Goal: Information Seeking & Learning: Learn about a topic

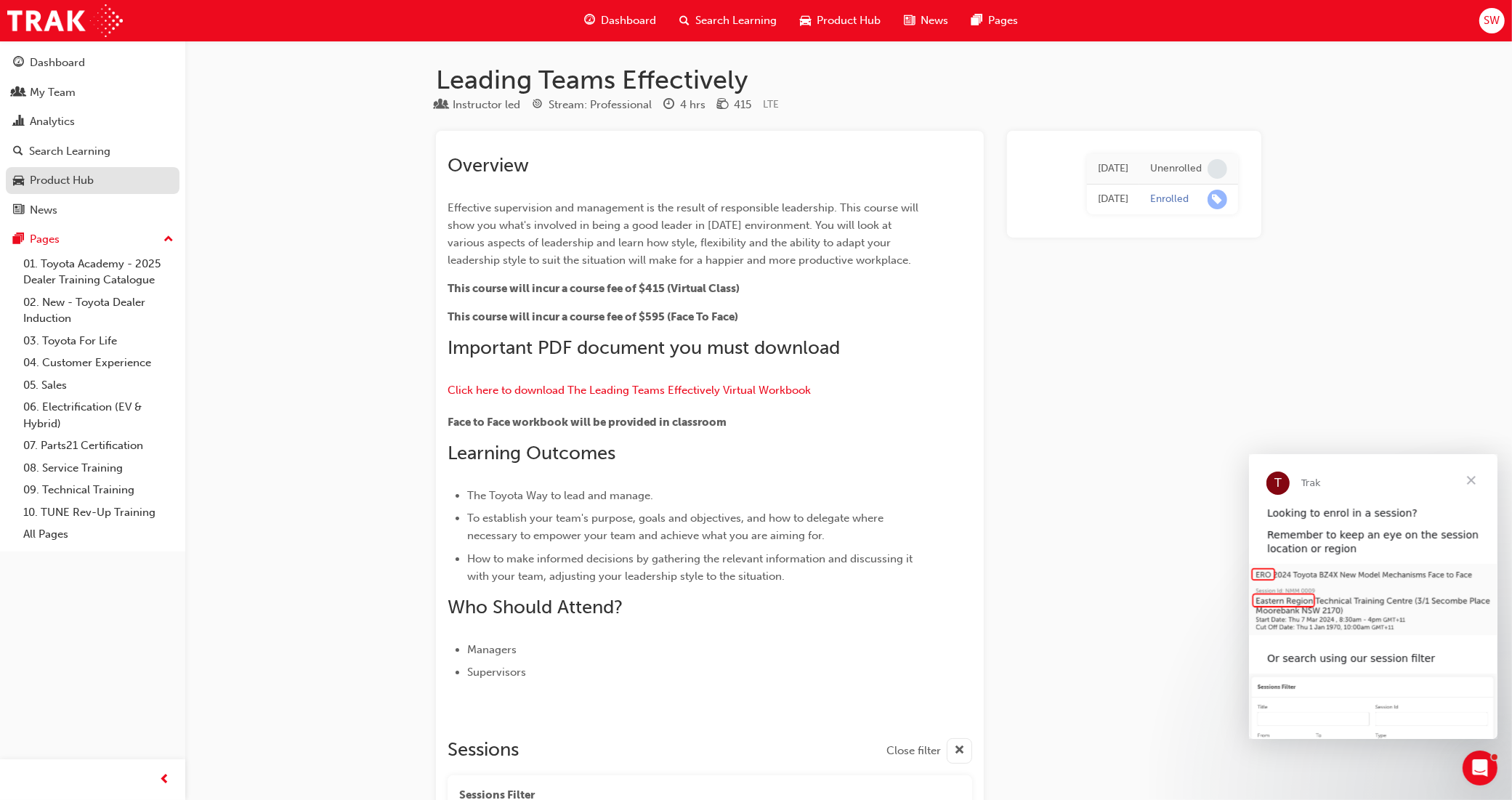
click at [85, 183] on div "Product Hub" at bounding box center [61, 181] width 64 height 17
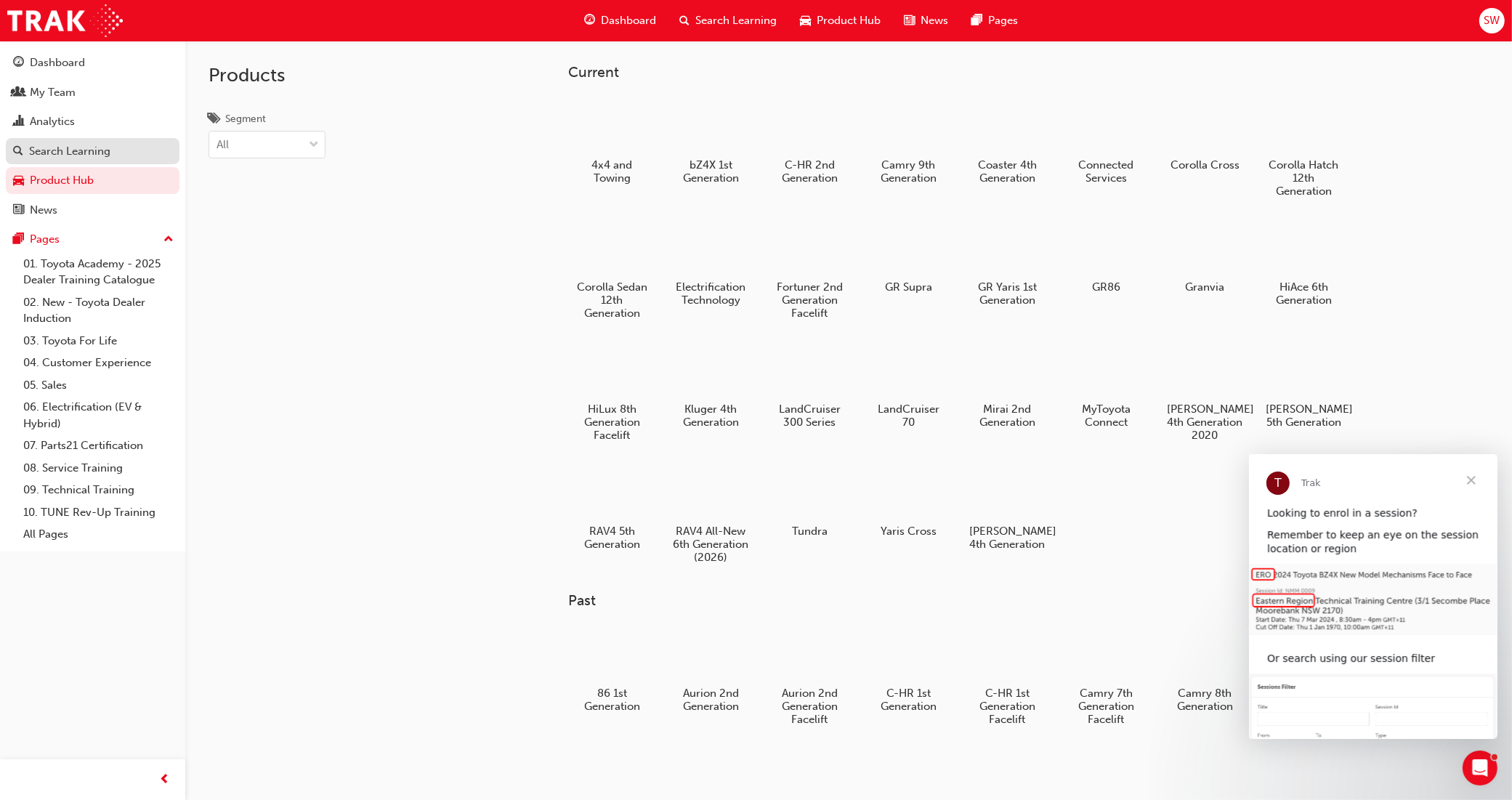
click at [102, 150] on div "Search Learning" at bounding box center [69, 151] width 82 height 17
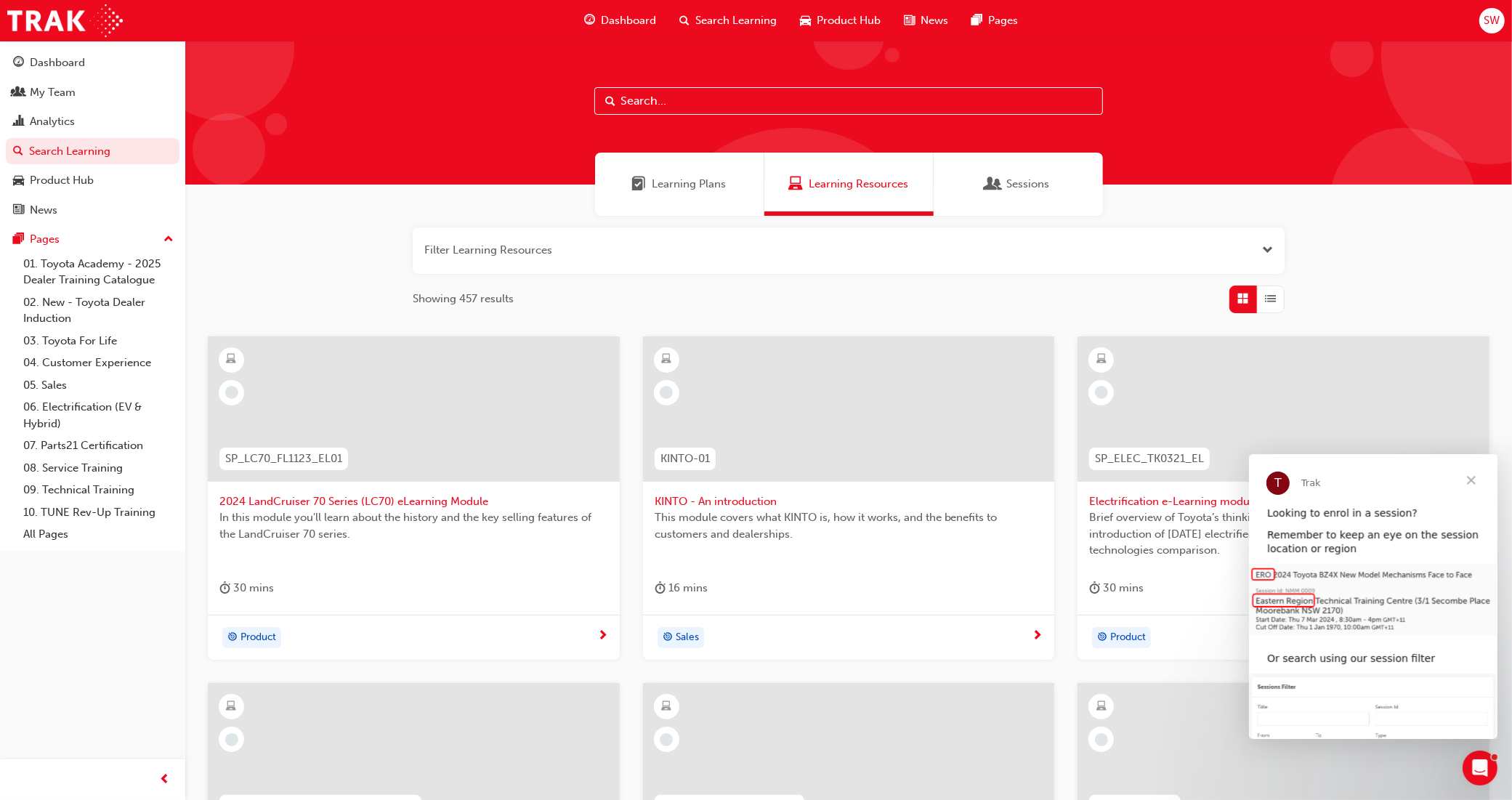
click at [699, 178] on span "Learning Plans" at bounding box center [689, 184] width 74 height 17
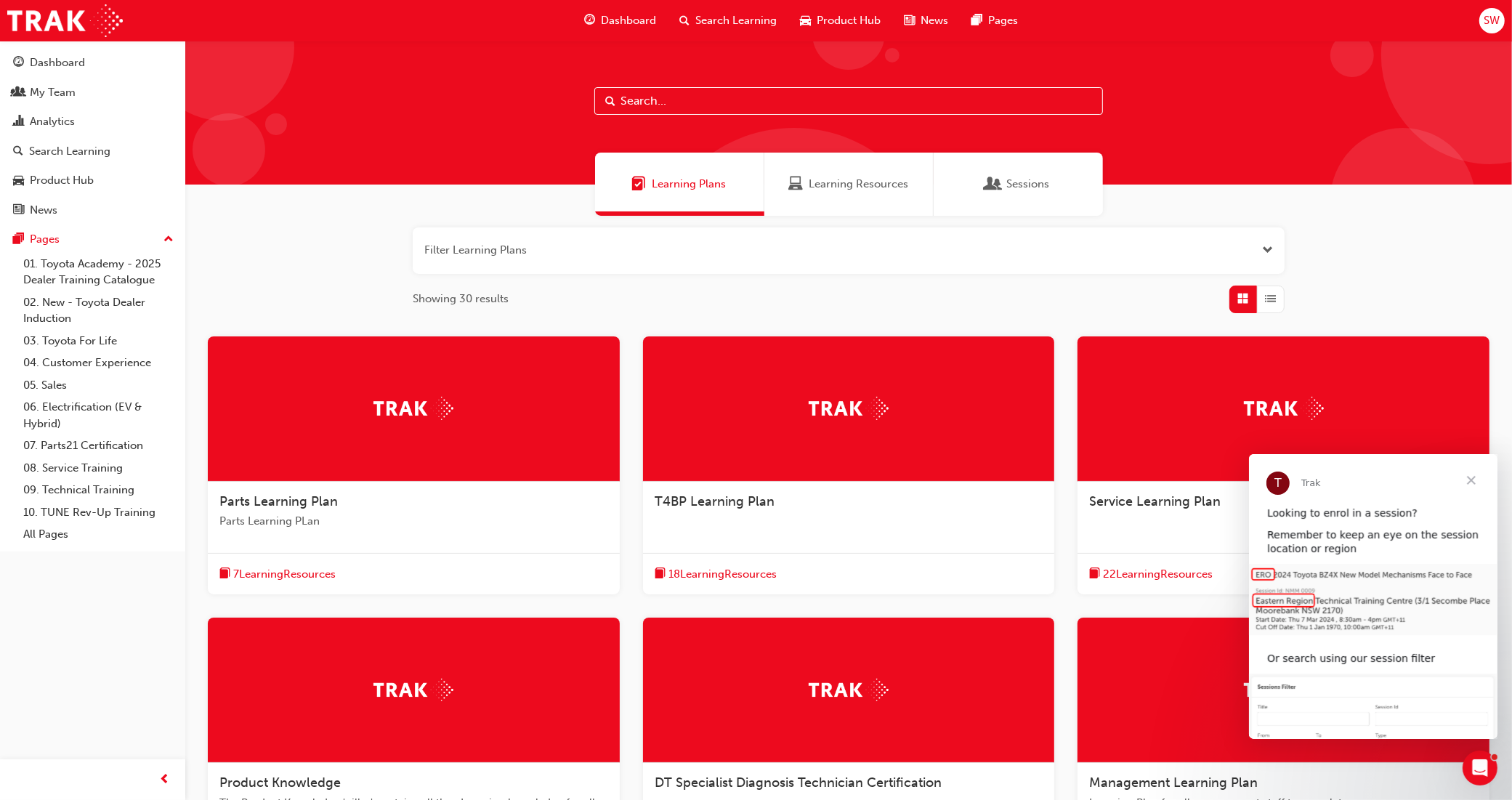
click at [720, 13] on span "Search Learning" at bounding box center [735, 21] width 82 height 17
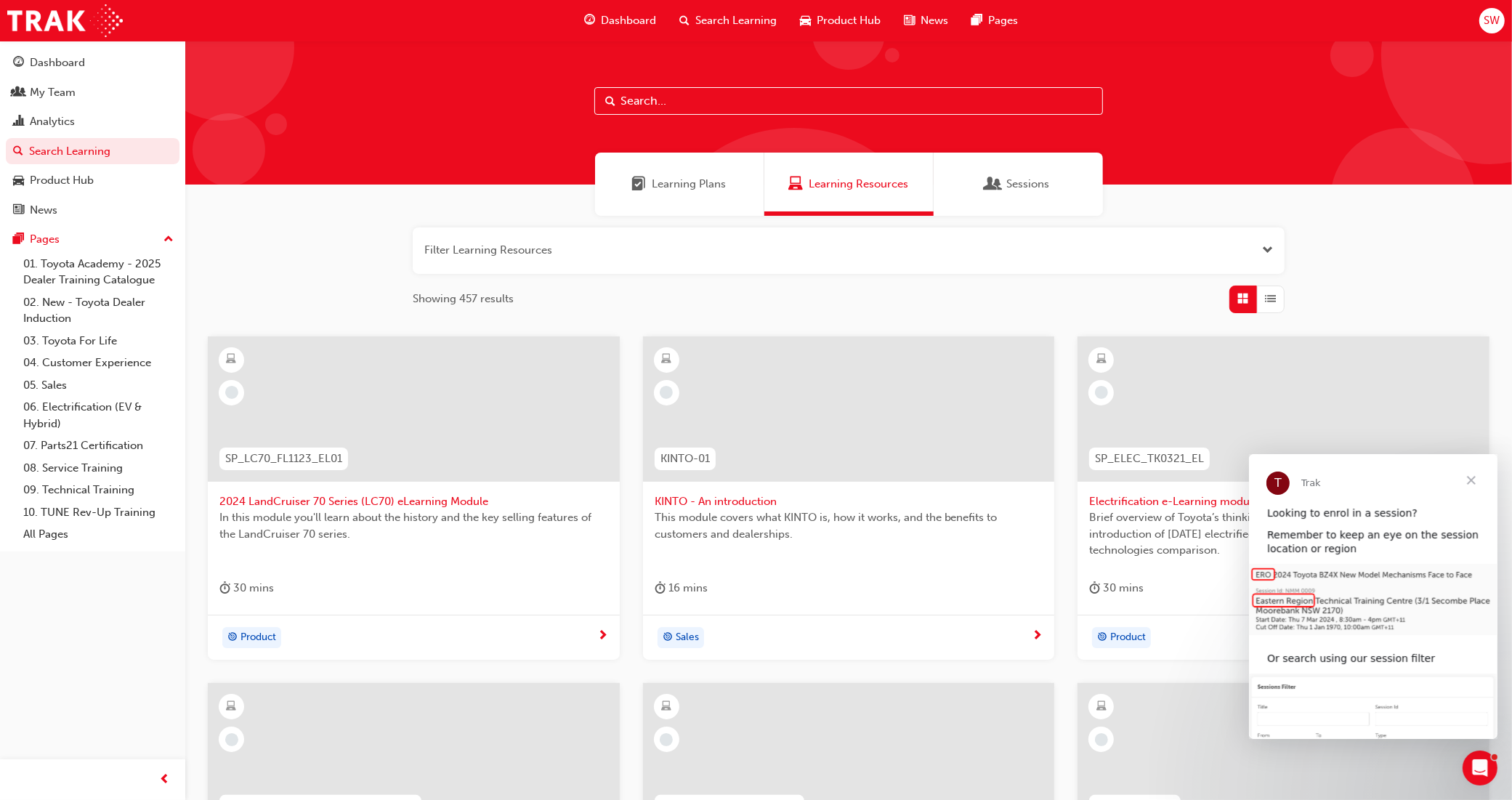
click at [632, 16] on span "Dashboard" at bounding box center [628, 21] width 55 height 17
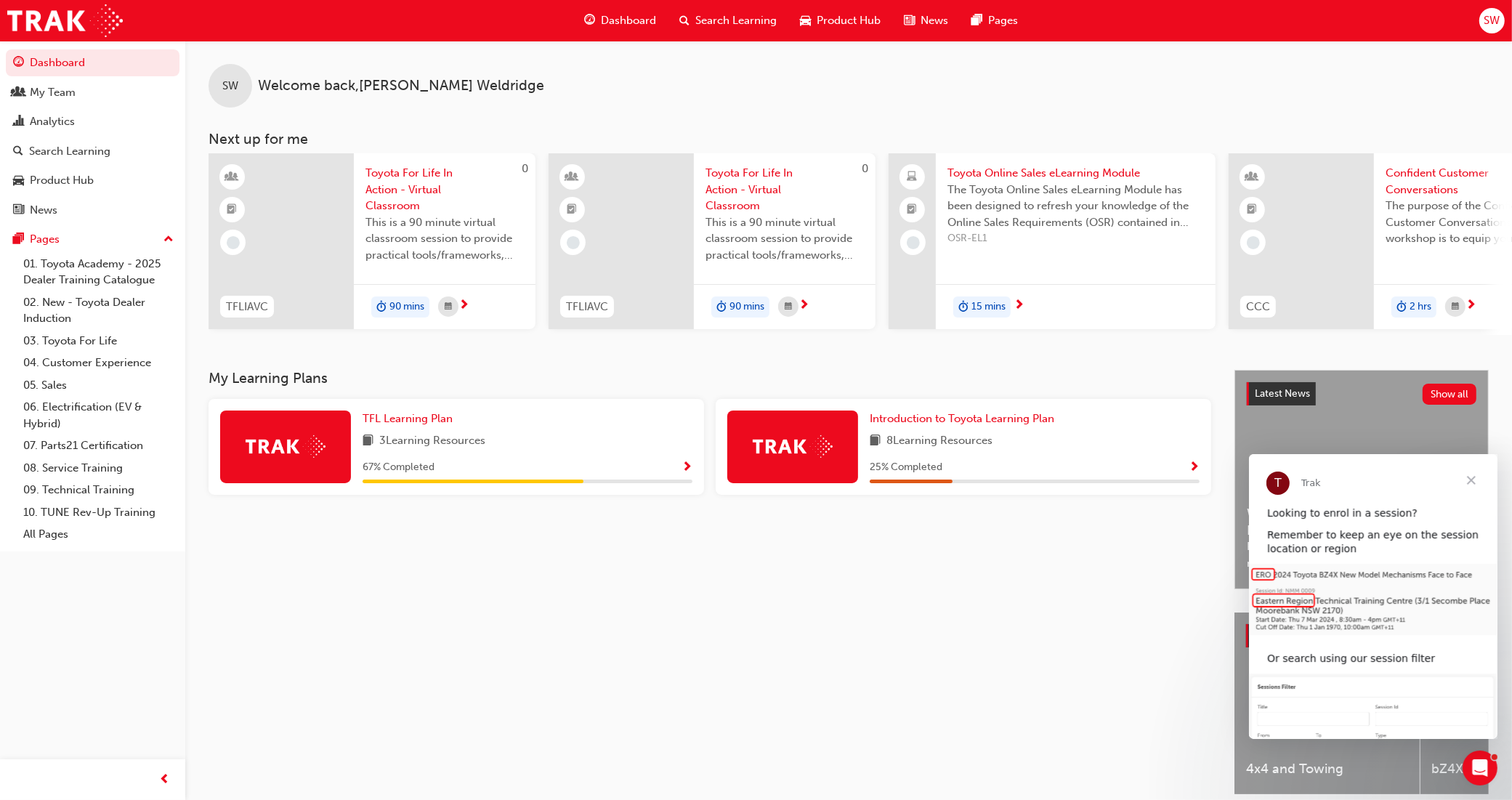
click at [1483, 17] on div "SW" at bounding box center [1492, 20] width 26 height 26
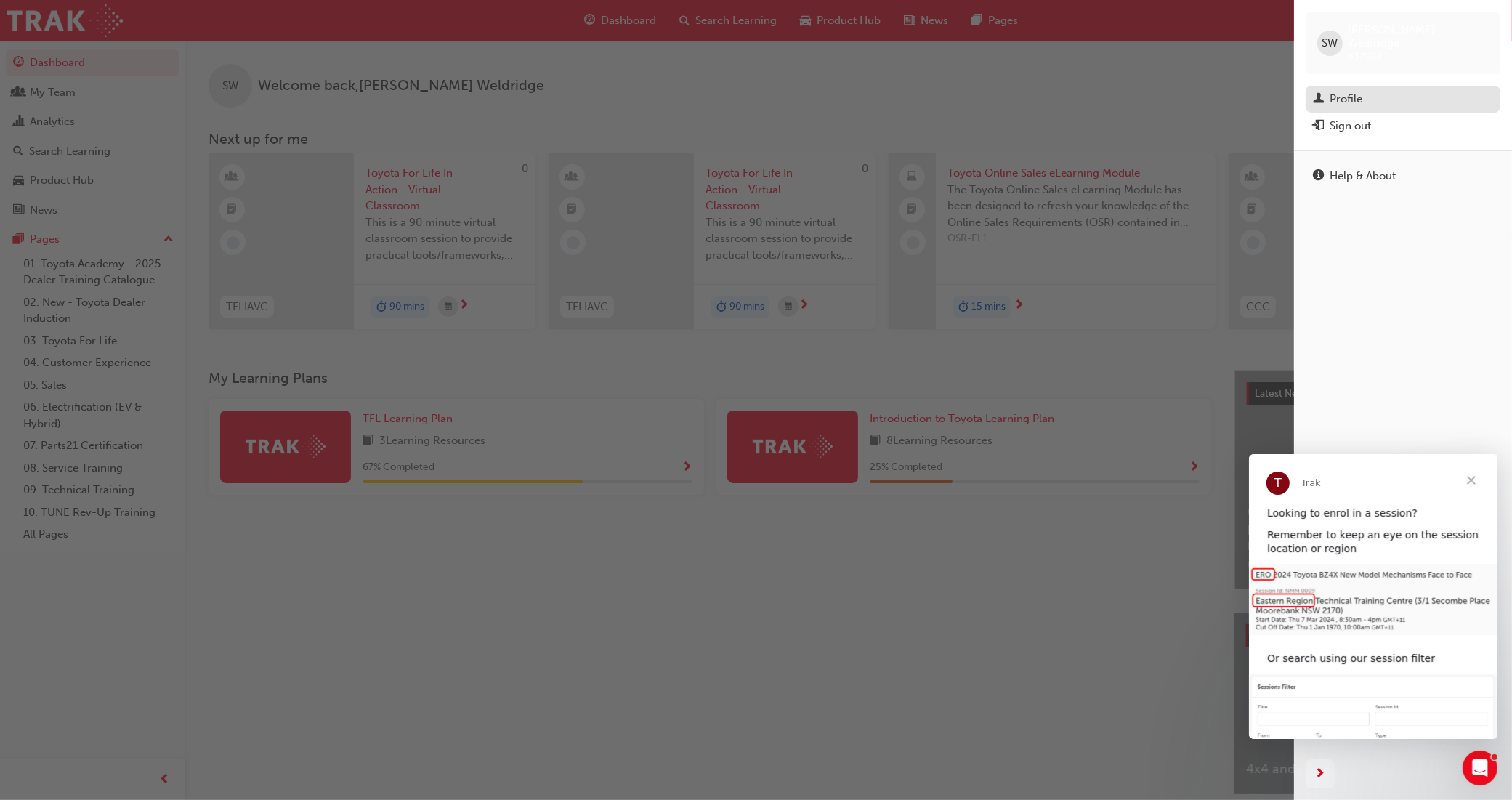
click at [1371, 90] on div "Profile" at bounding box center [1403, 99] width 180 height 18
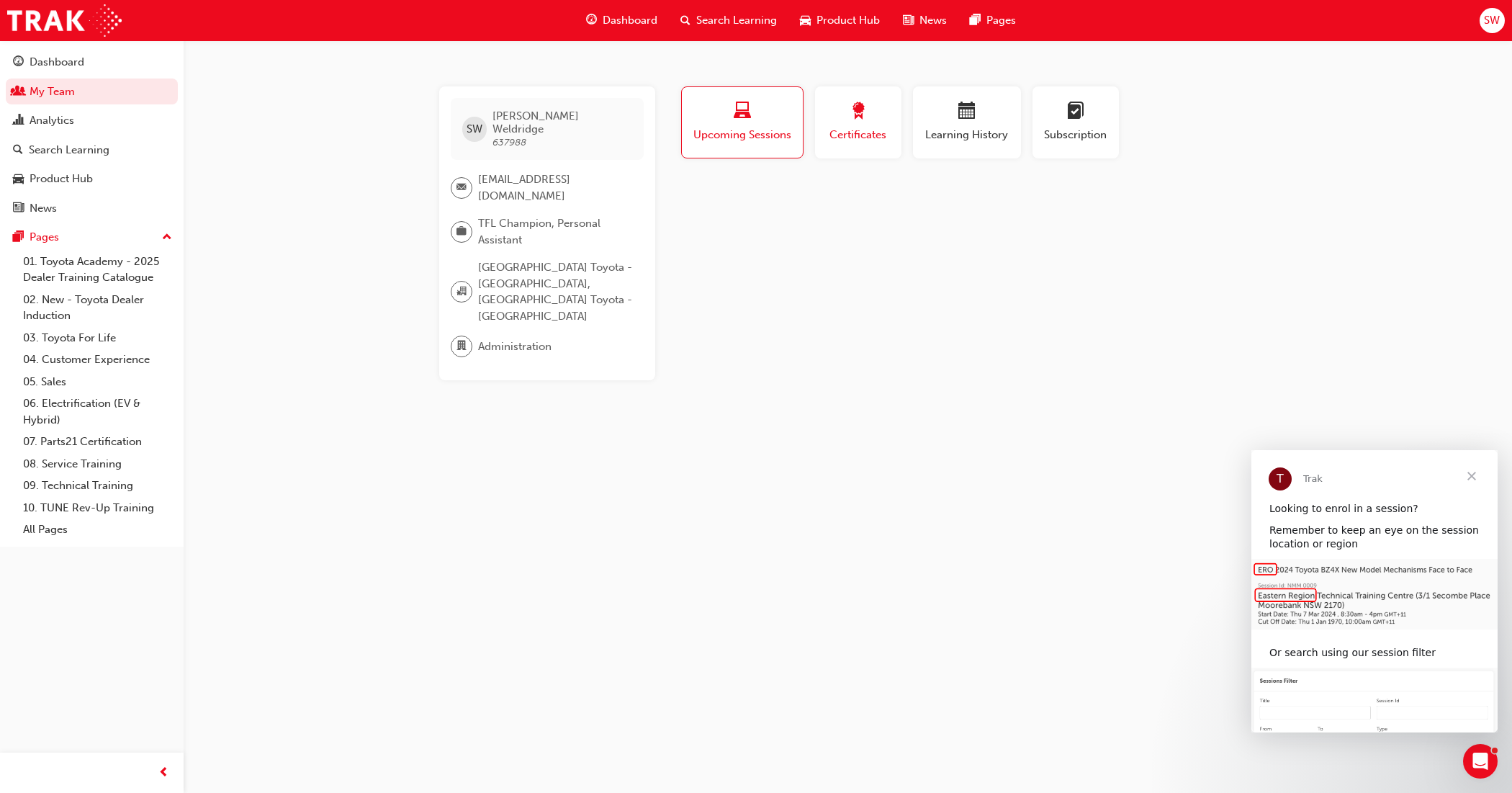
click at [887, 124] on div "Certificates" at bounding box center [858, 122] width 65 height 41
click at [986, 130] on span "Learning History" at bounding box center [966, 136] width 86 height 17
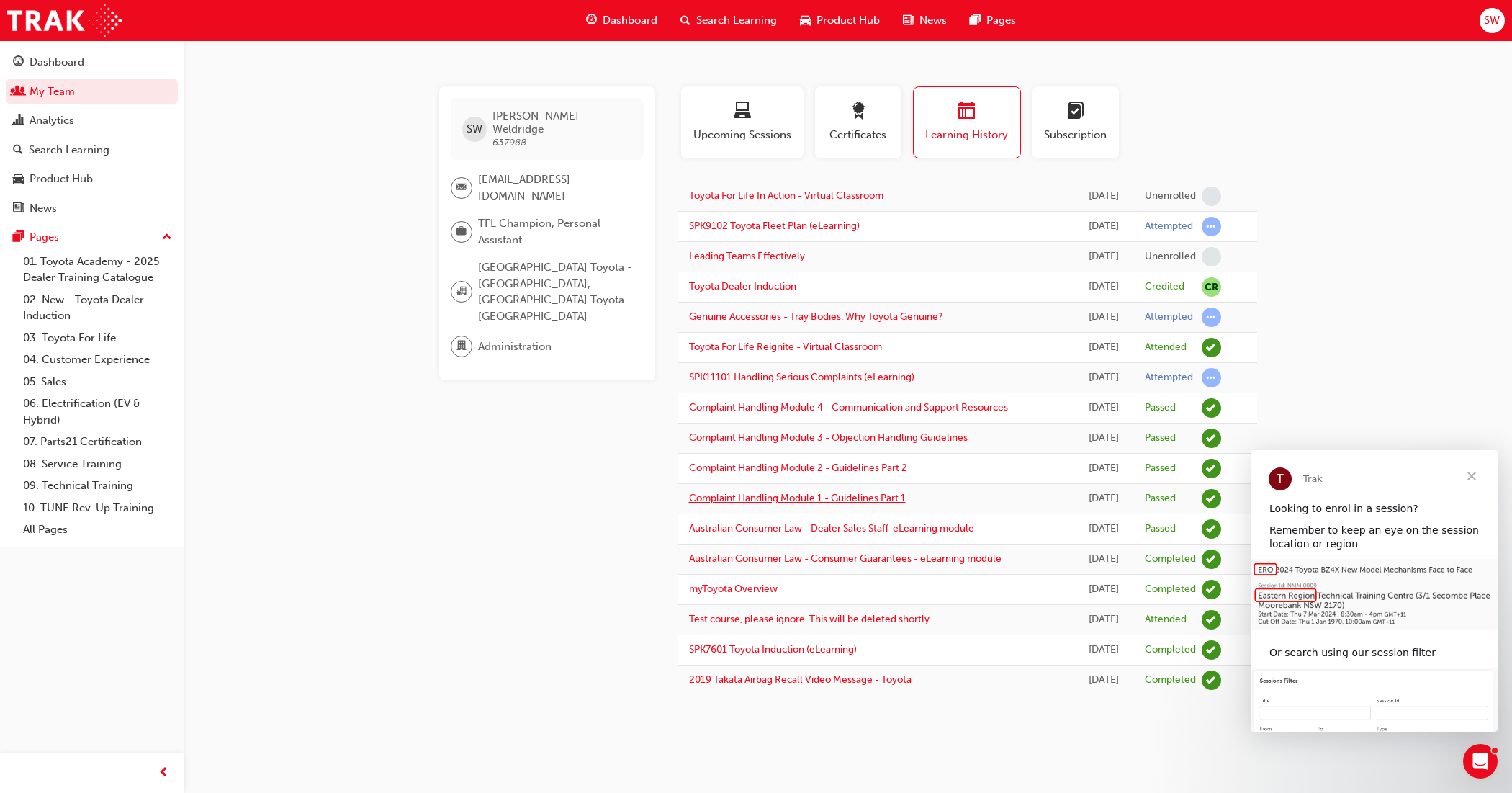
click at [739, 496] on link "Complaint Handling Module 1 - Guidelines Part 1" at bounding box center [797, 498] width 217 height 12
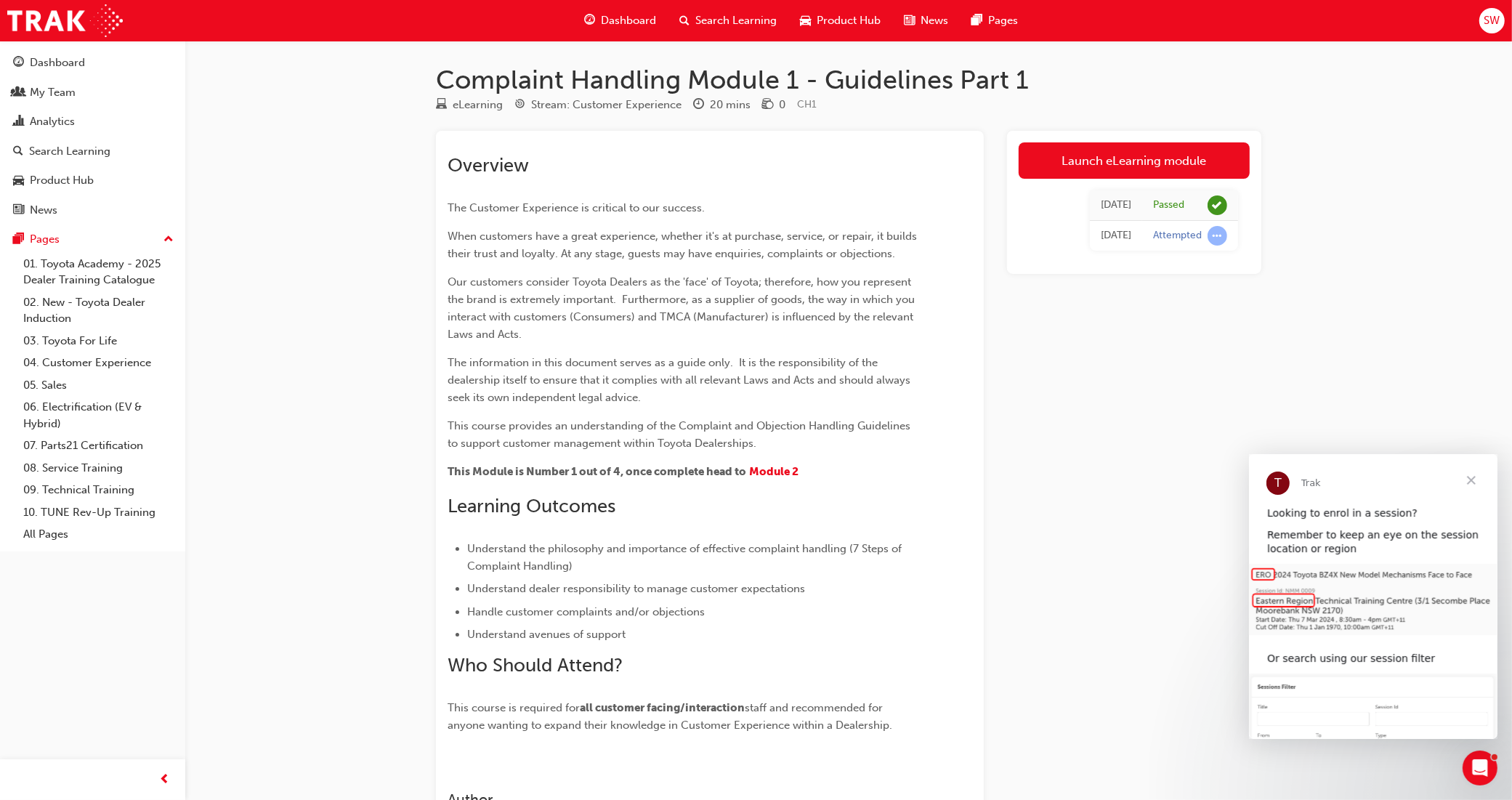
click at [724, 8] on div "Search Learning" at bounding box center [728, 20] width 120 height 30
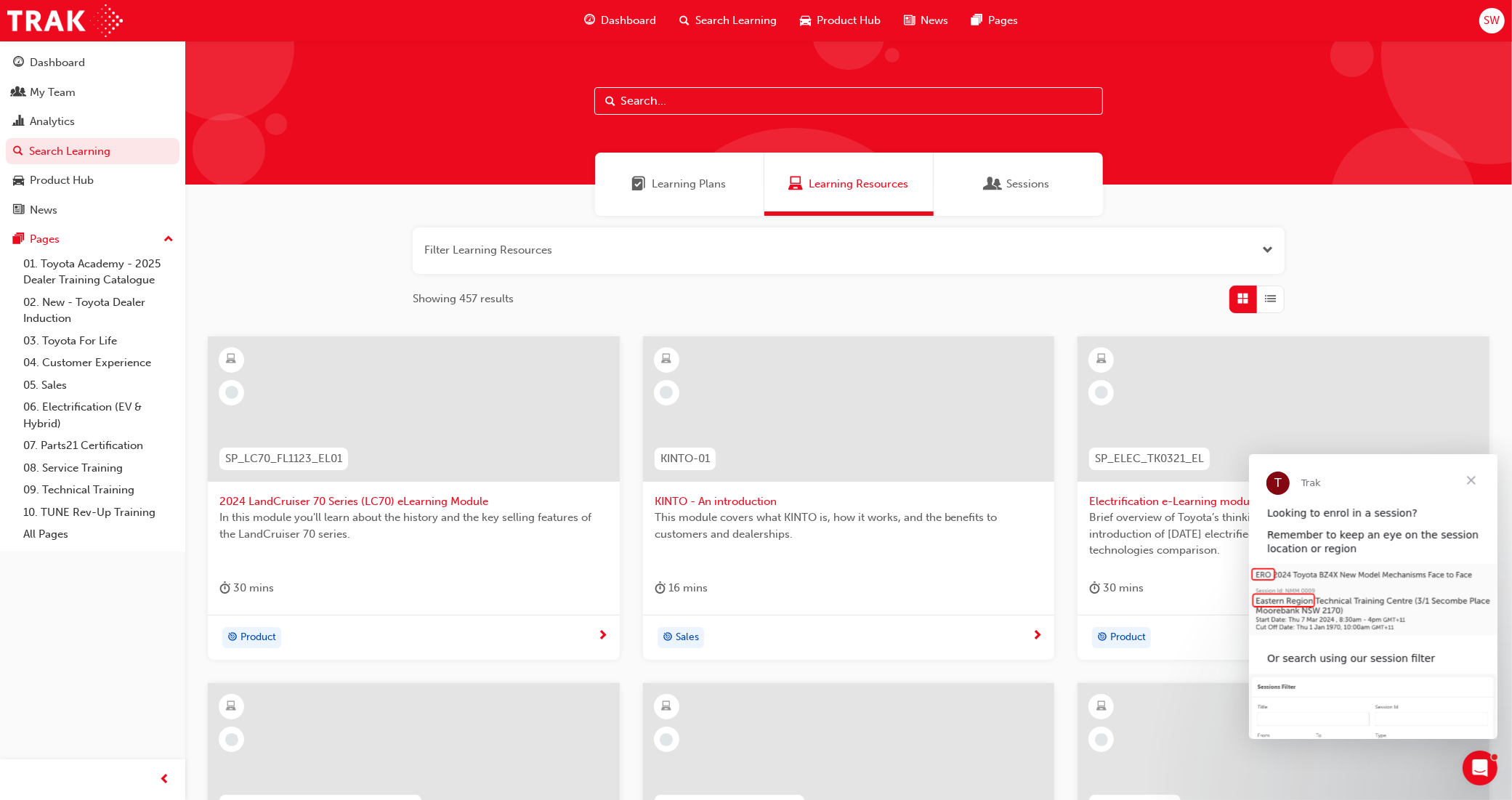
click at [703, 100] on input "text" at bounding box center [848, 101] width 509 height 28
click at [96, 78] on button "Dashboard My Team Analytics Search Learning Product Hub News Pages" at bounding box center [92, 136] width 174 height 179
click at [76, 96] on div "My Team" at bounding box center [92, 92] width 159 height 18
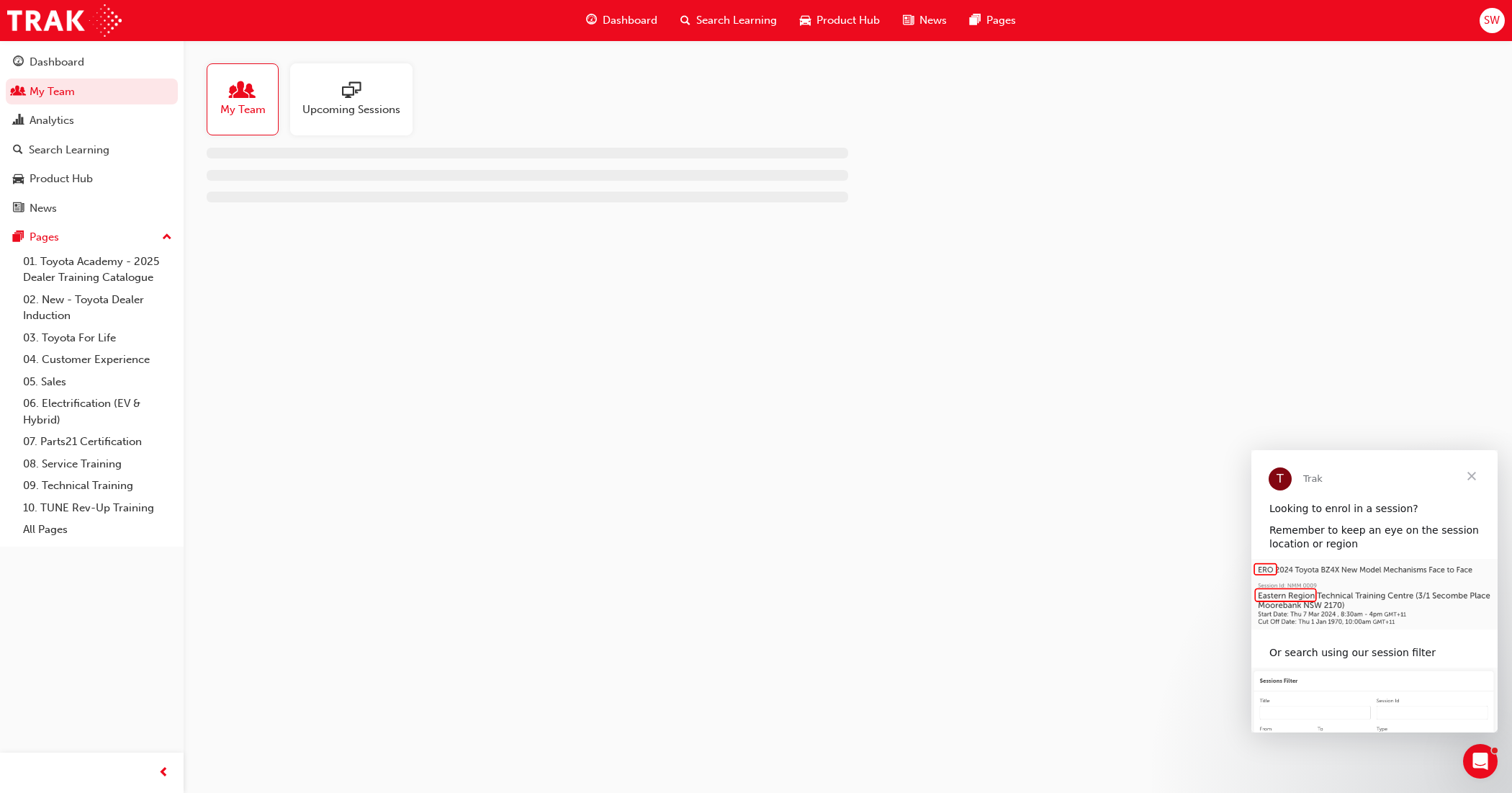
click at [257, 102] on span "My Team" at bounding box center [242, 110] width 45 height 17
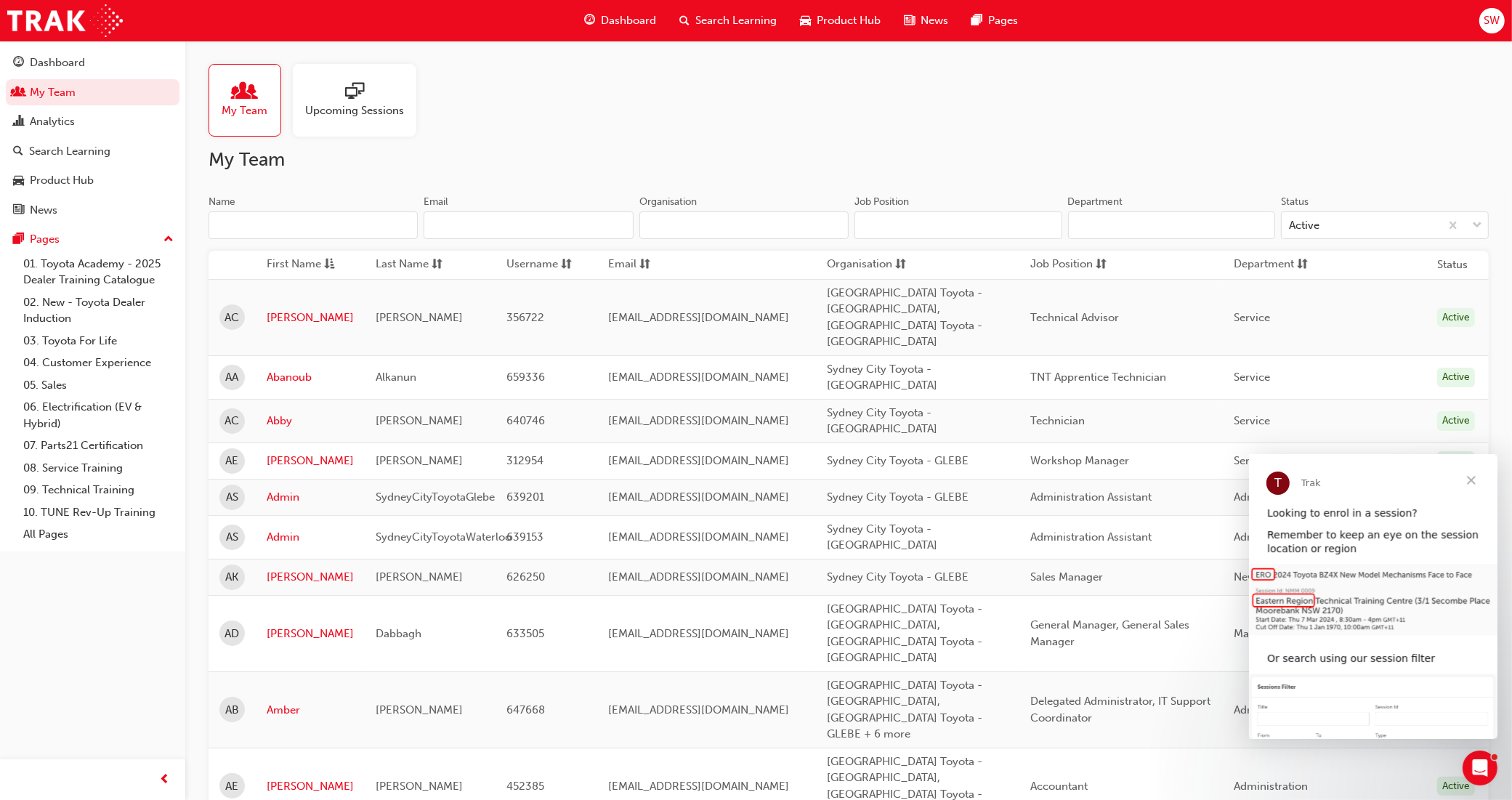
click at [342, 227] on input "Name" at bounding box center [312, 225] width 209 height 28
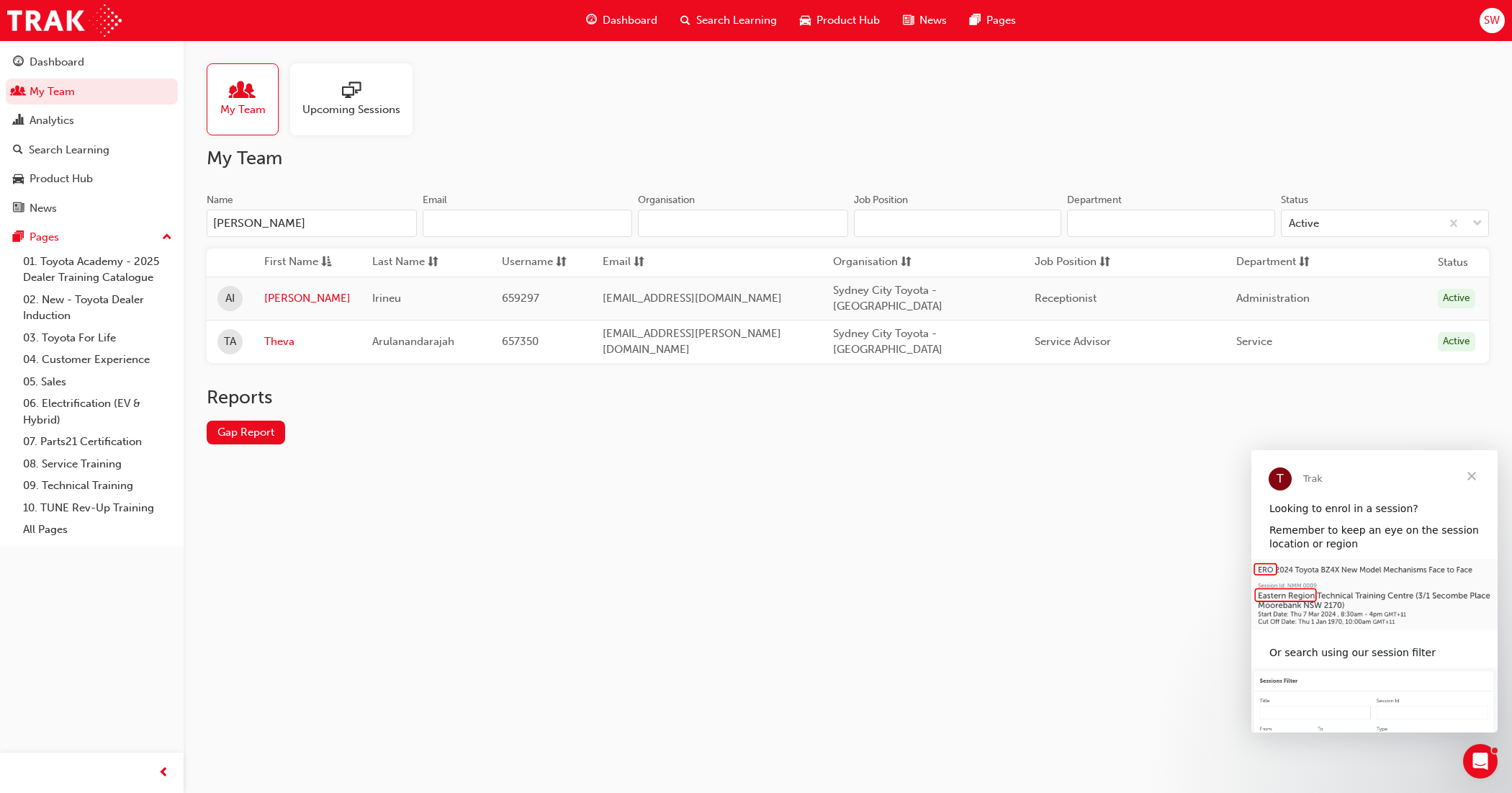
type input "[PERSON_NAME]"
click at [283, 293] on link "[PERSON_NAME]" at bounding box center [307, 299] width 86 height 17
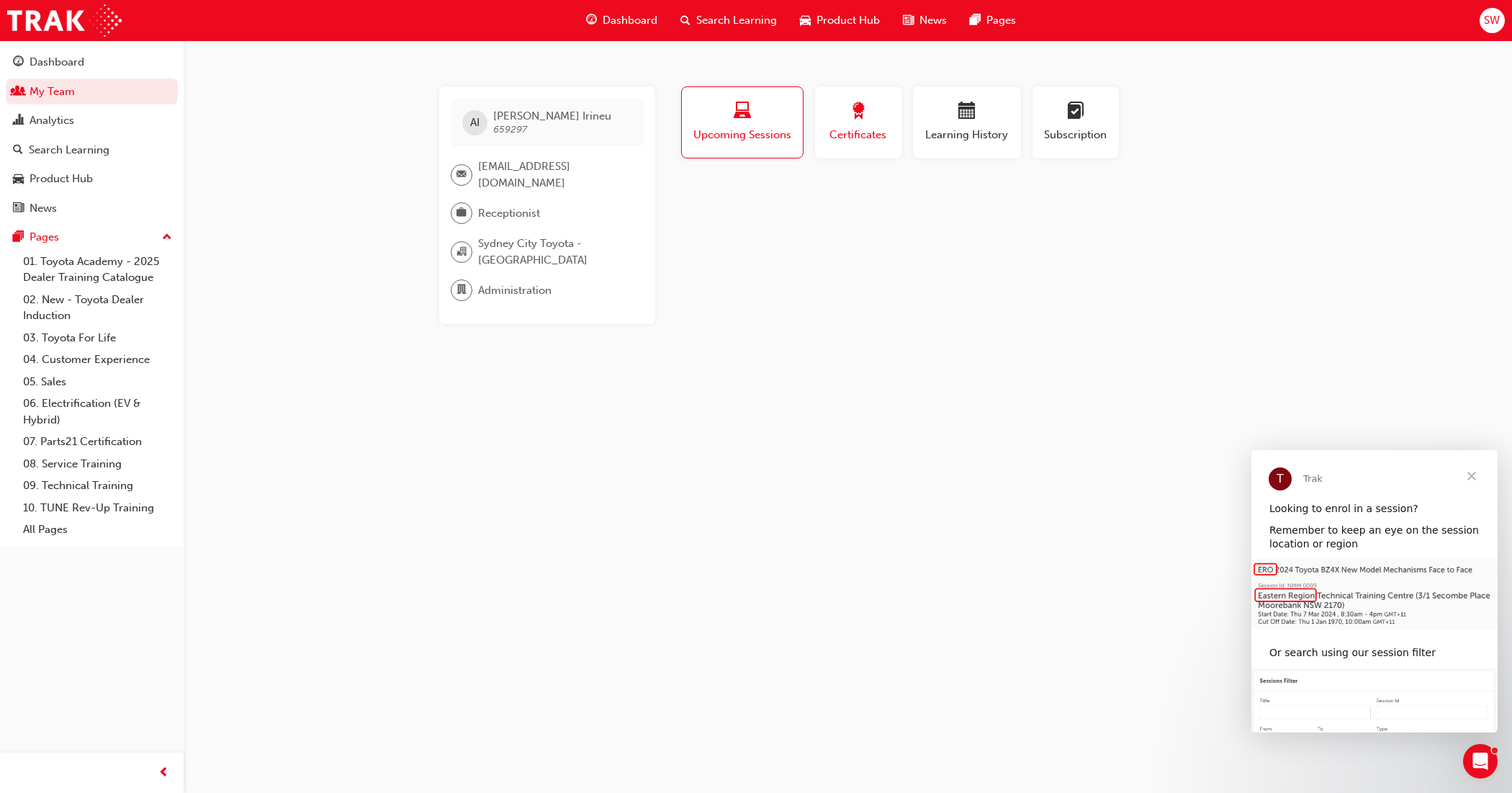
click at [866, 140] on span "Certificates" at bounding box center [858, 136] width 65 height 17
click at [991, 135] on span "Learning History" at bounding box center [966, 136] width 86 height 17
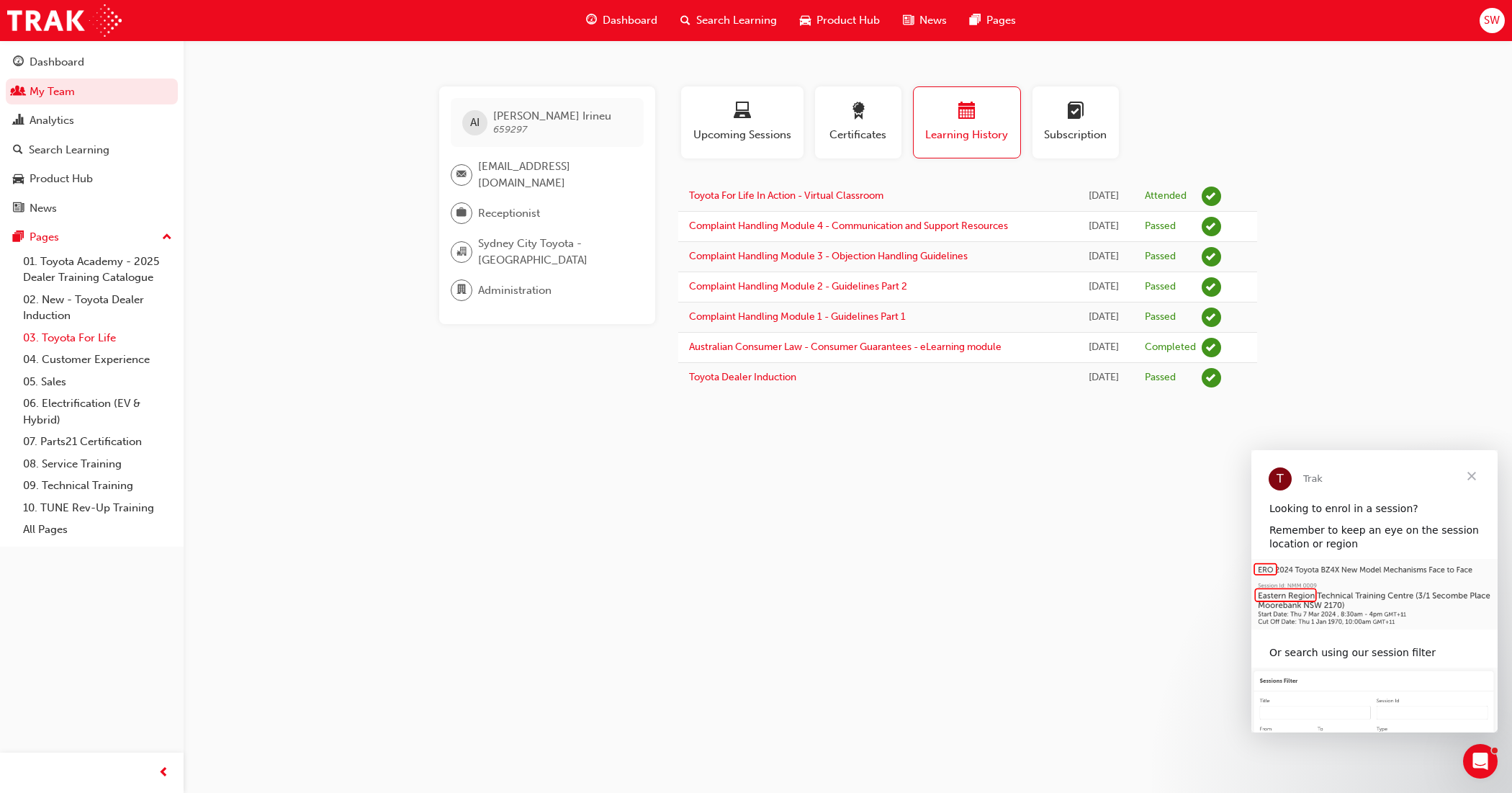
click at [106, 344] on link "03. Toyota For Life" at bounding box center [97, 338] width 161 height 22
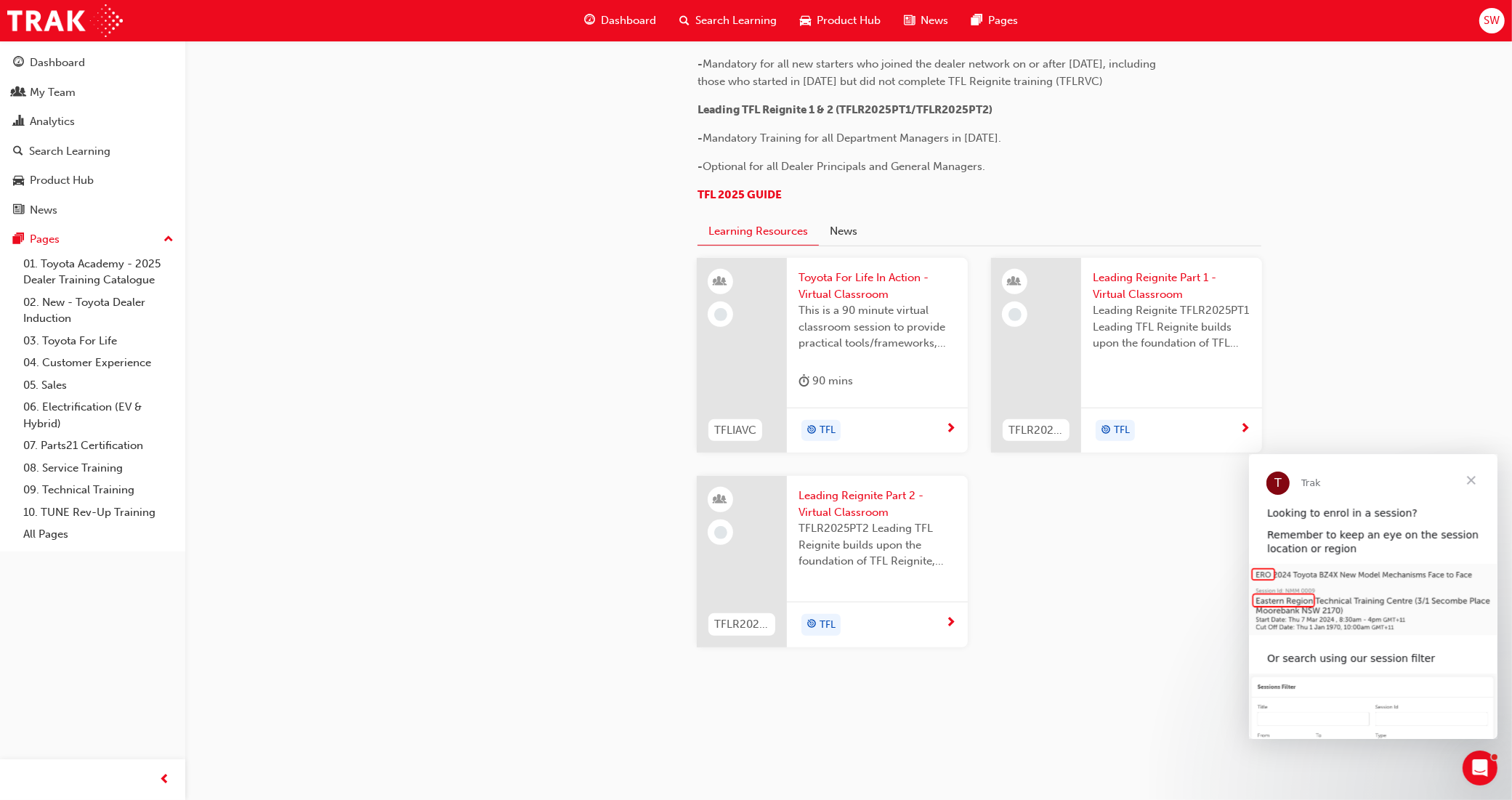
scroll to position [1406, 0]
click at [132, 314] on link "02. New - Toyota Dealer Induction" at bounding box center [98, 311] width 162 height 39
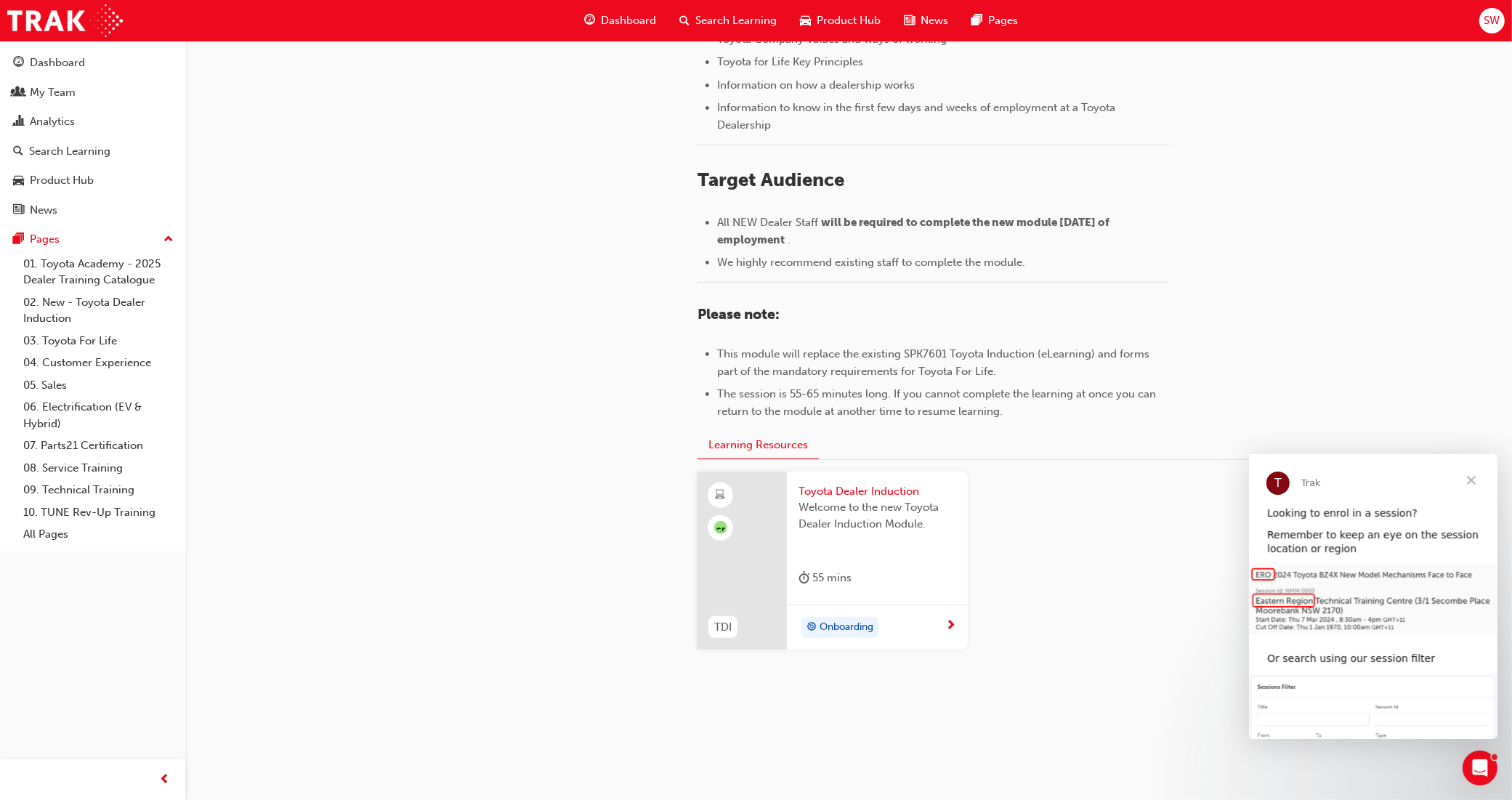
scroll to position [501, 0]
click at [846, 622] on span "Onboarding" at bounding box center [846, 625] width 54 height 17
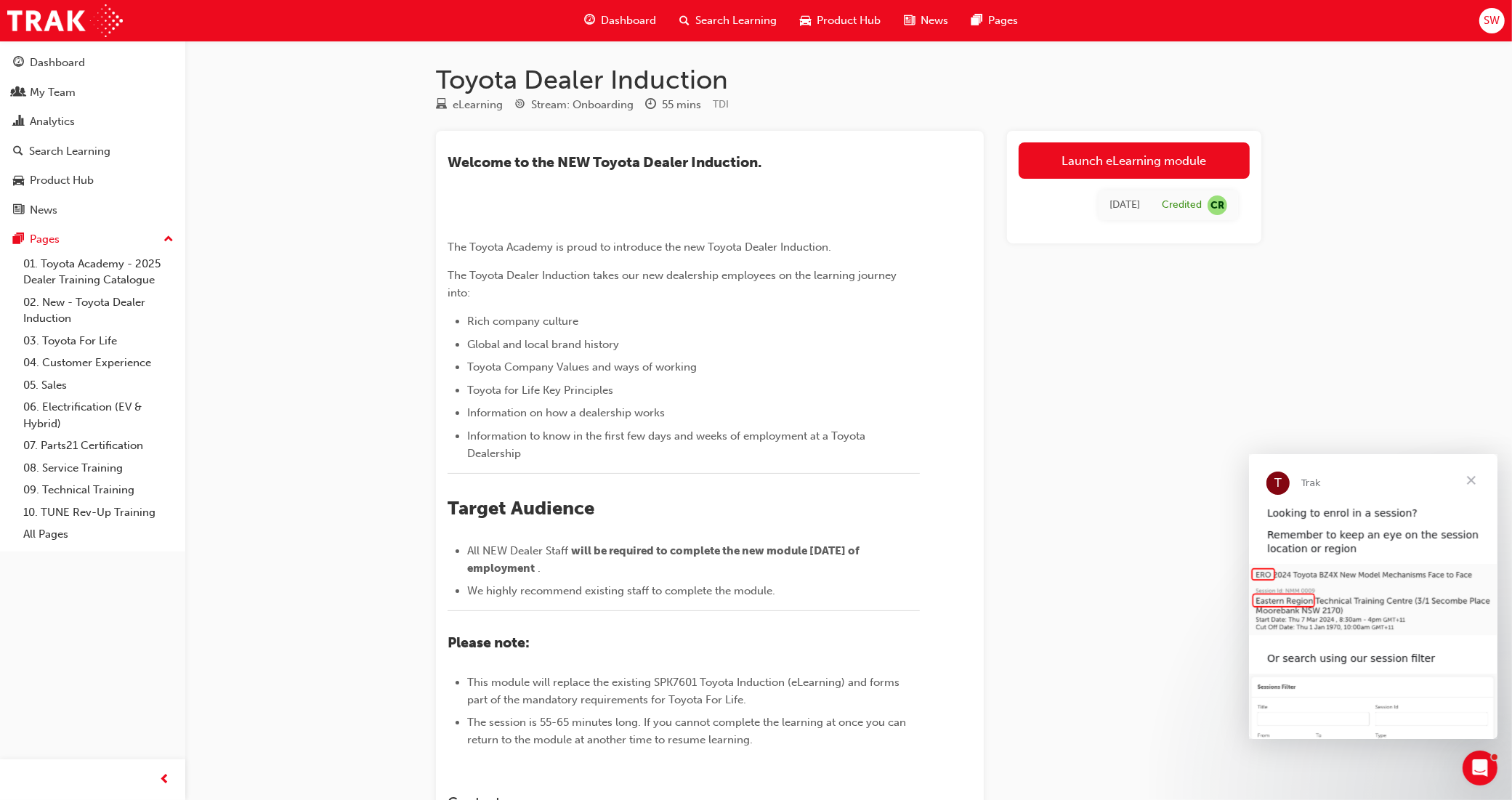
click at [447, 222] on img at bounding box center [447, 222] width 0 height 0
click at [1064, 157] on link "Launch eLearning module" at bounding box center [1134, 160] width 231 height 37
